Goal: Task Accomplishment & Management: Use online tool/utility

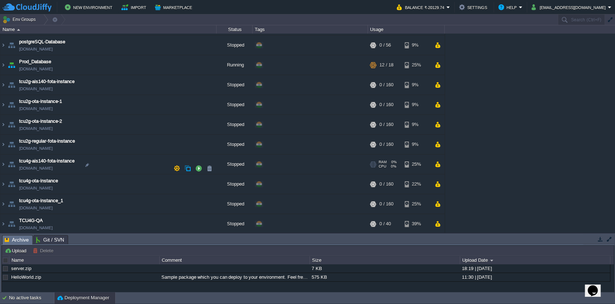
scroll to position [335, 0]
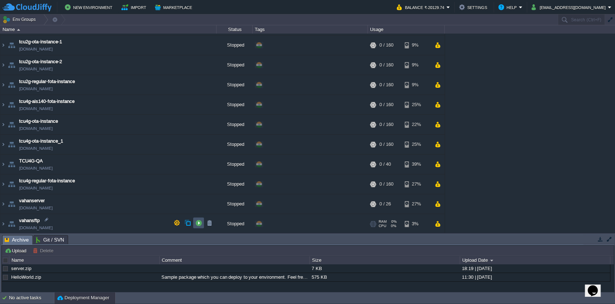
click at [197, 223] on button "button" at bounding box center [198, 222] width 6 height 6
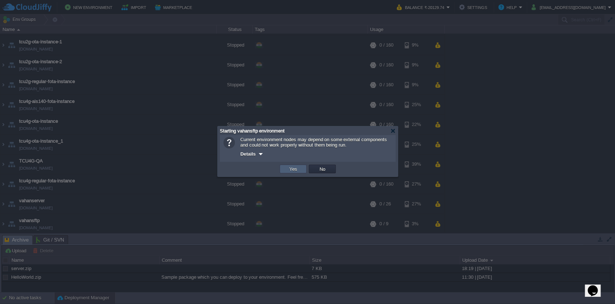
click at [291, 168] on button "Yes" at bounding box center [293, 168] width 12 height 6
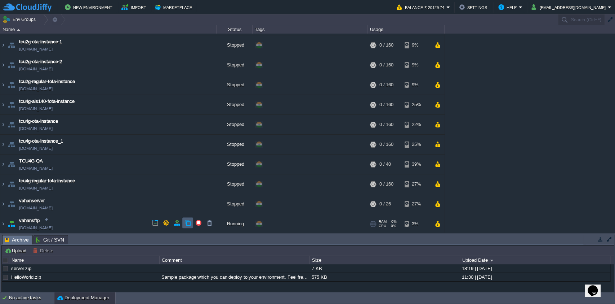
click at [187, 221] on button "button" at bounding box center [188, 222] width 6 height 6
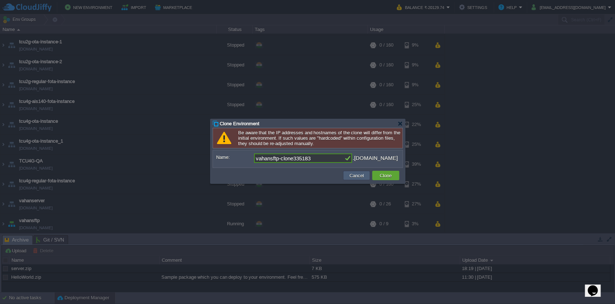
click at [352, 178] on button "Cancel" at bounding box center [357, 175] width 19 height 6
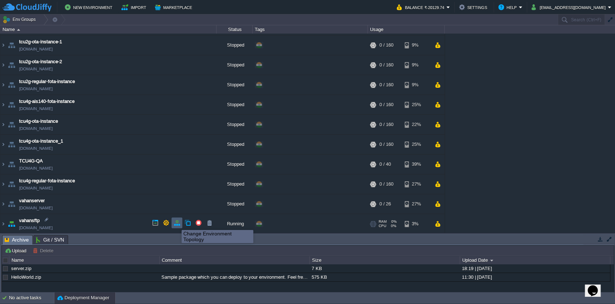
click at [176, 223] on button "button" at bounding box center [177, 222] width 6 height 6
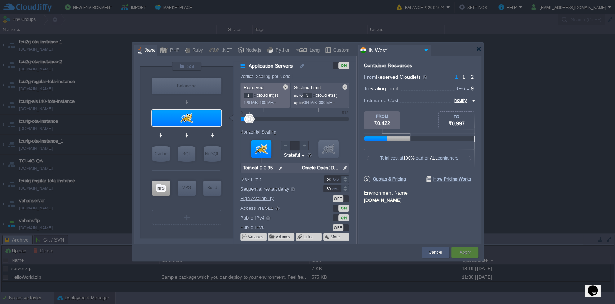
click at [427, 249] on div "Cancel" at bounding box center [436, 252] width 28 height 11
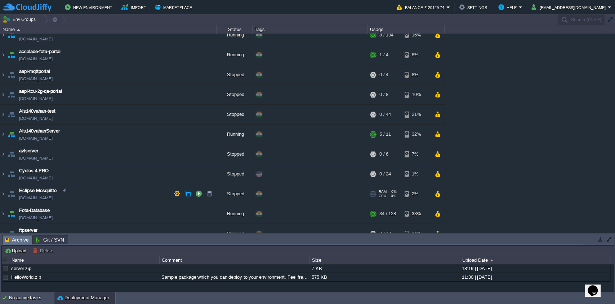
scroll to position [96, 0]
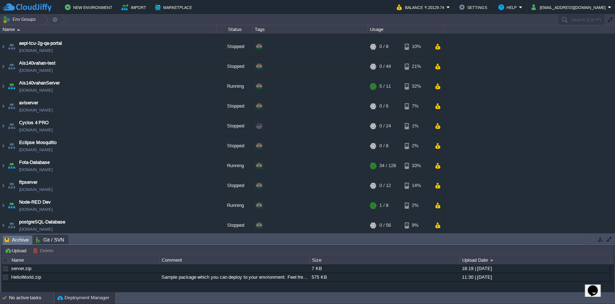
click at [28, 297] on div "No active tasks" at bounding box center [31, 298] width 45 height 12
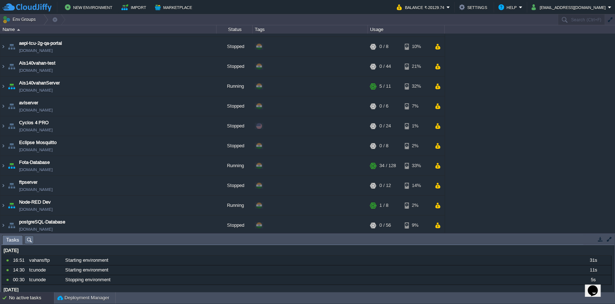
click at [28, 297] on div "No active tasks" at bounding box center [31, 298] width 45 height 12
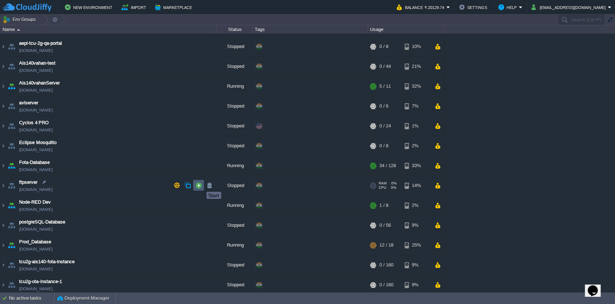
click at [198, 185] on button "button" at bounding box center [198, 185] width 6 height 6
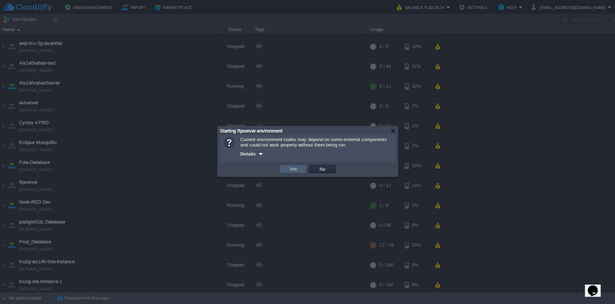
click at [294, 168] on button "Yes" at bounding box center [293, 168] width 12 height 6
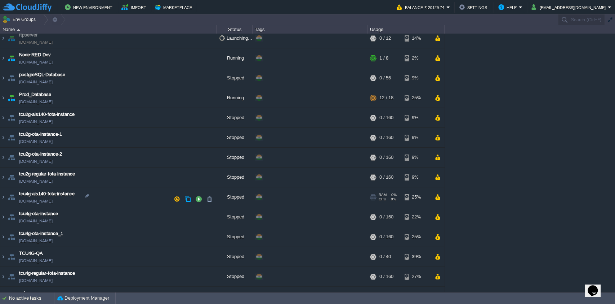
scroll to position [277, 0]
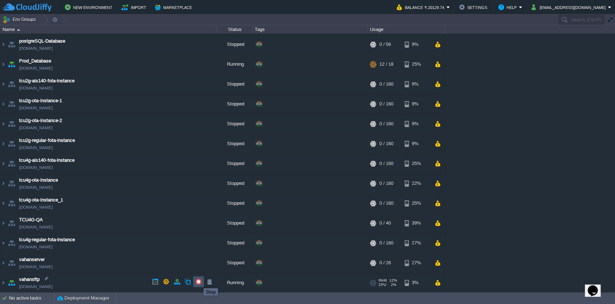
click at [198, 281] on button "button" at bounding box center [198, 281] width 6 height 6
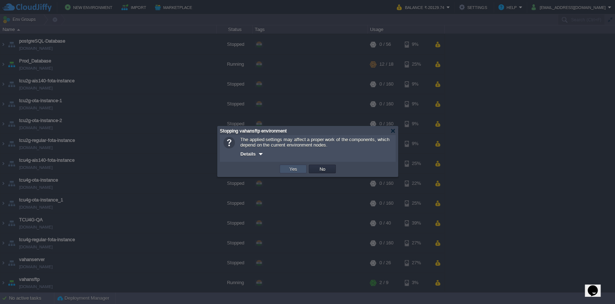
click at [293, 171] on button "Yes" at bounding box center [293, 168] width 12 height 6
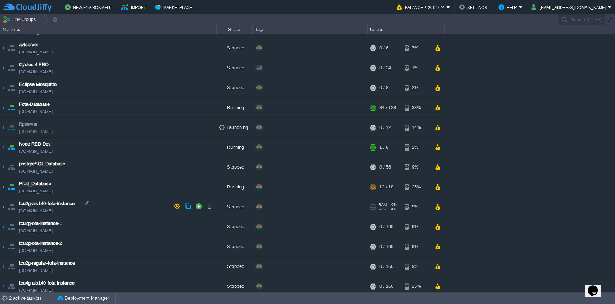
scroll to position [132, 0]
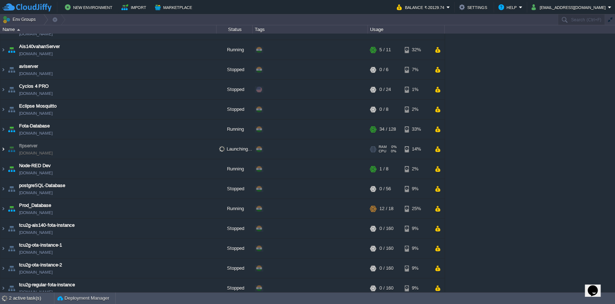
click at [3, 148] on img at bounding box center [3, 148] width 6 height 19
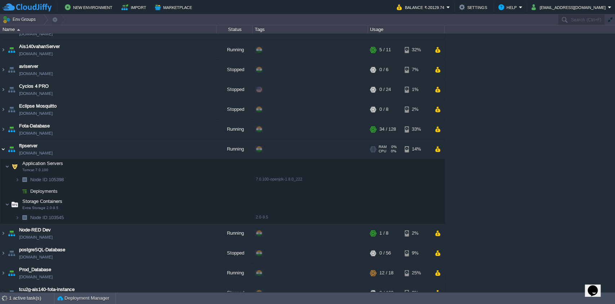
click at [4, 150] on img at bounding box center [3, 148] width 6 height 19
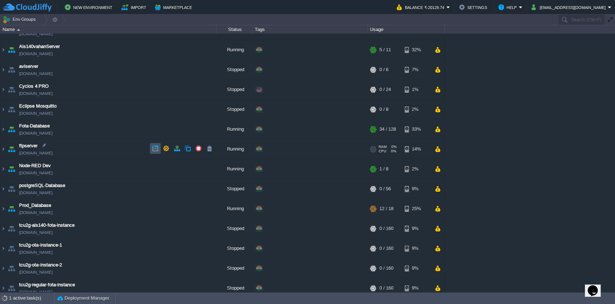
click at [157, 149] on button "button" at bounding box center [155, 148] width 6 height 6
click at [2, 148] on img at bounding box center [3, 148] width 6 height 19
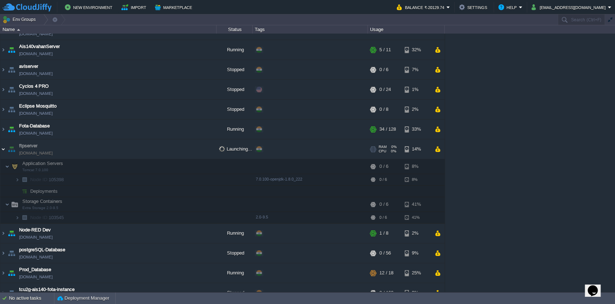
click at [2, 148] on img at bounding box center [3, 148] width 6 height 19
